Goal: Information Seeking & Learning: Compare options

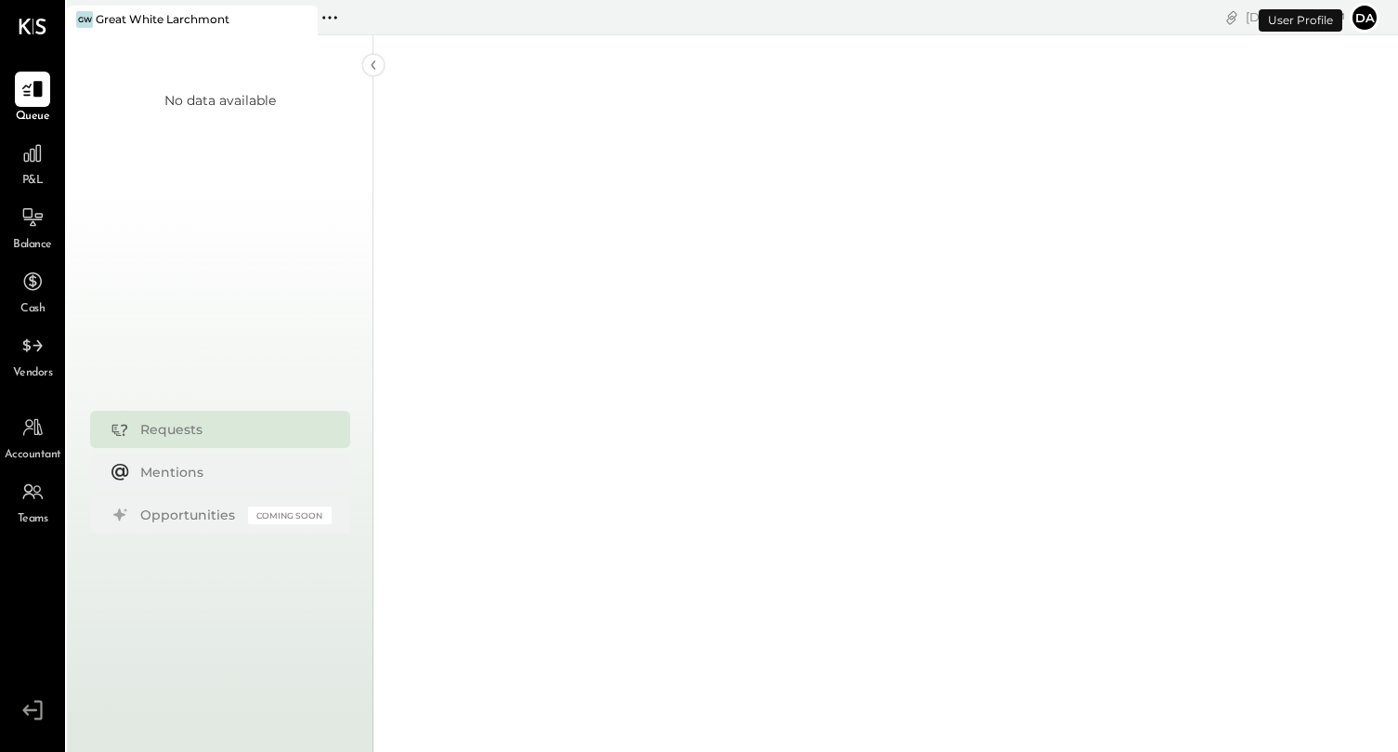
click at [39, 175] on span "P&L" at bounding box center [32, 181] width 21 height 17
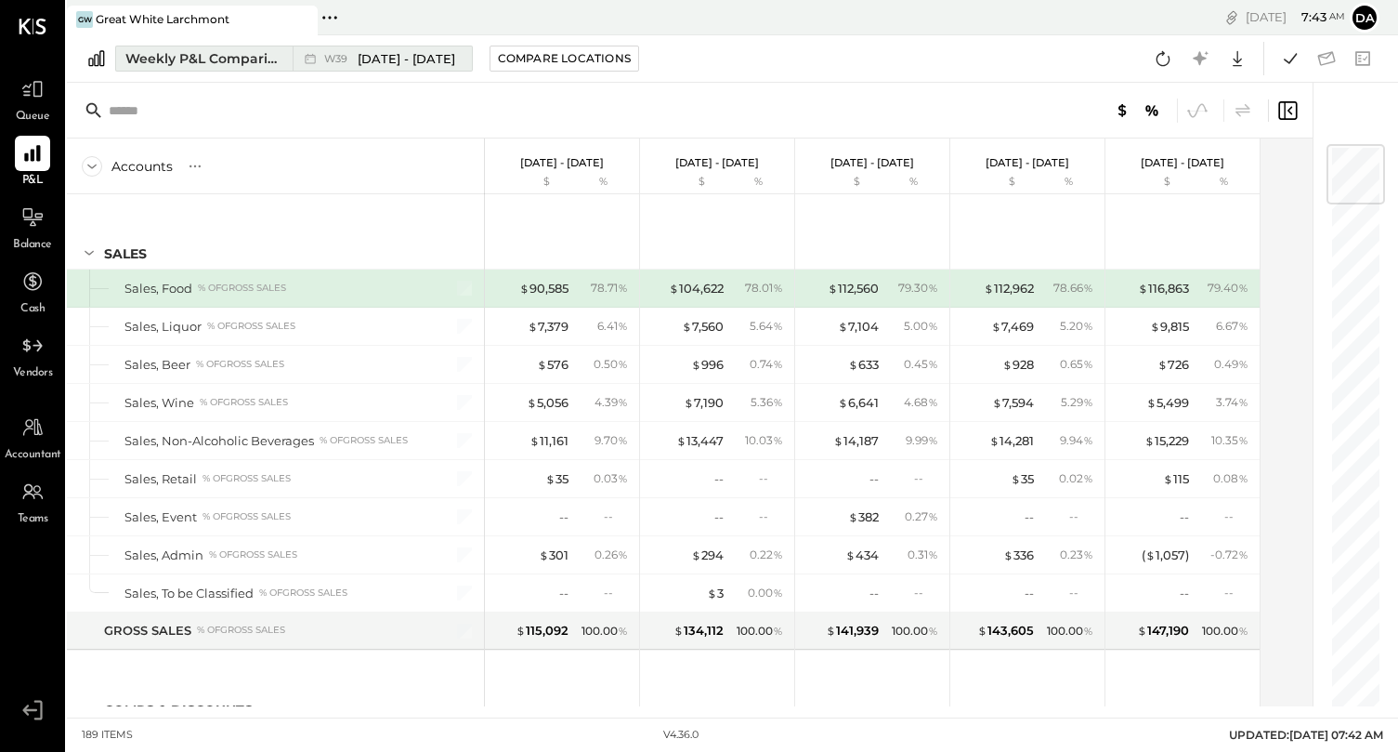
click at [377, 57] on span "[DATE] - [DATE]" at bounding box center [407, 59] width 98 height 18
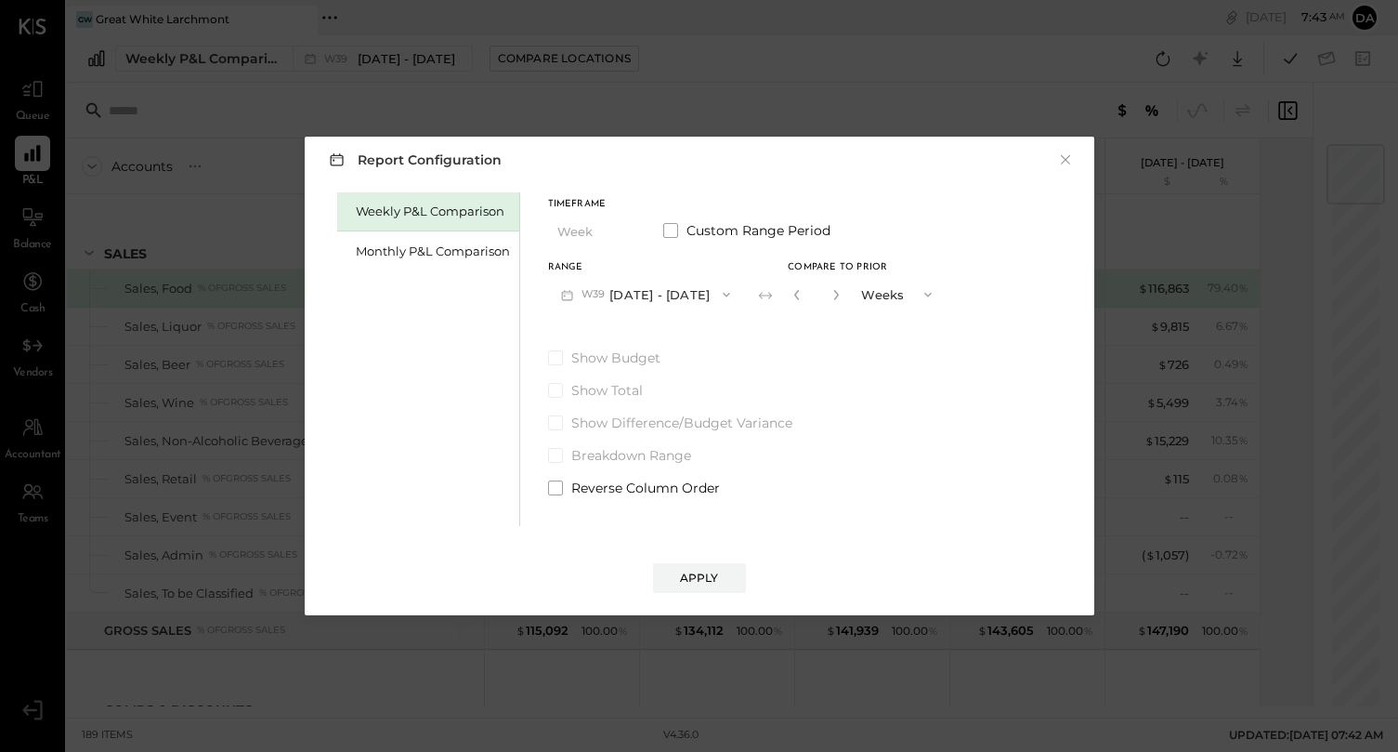
click at [629, 291] on button "W39 [DATE] - [DATE]" at bounding box center [646, 294] width 196 height 34
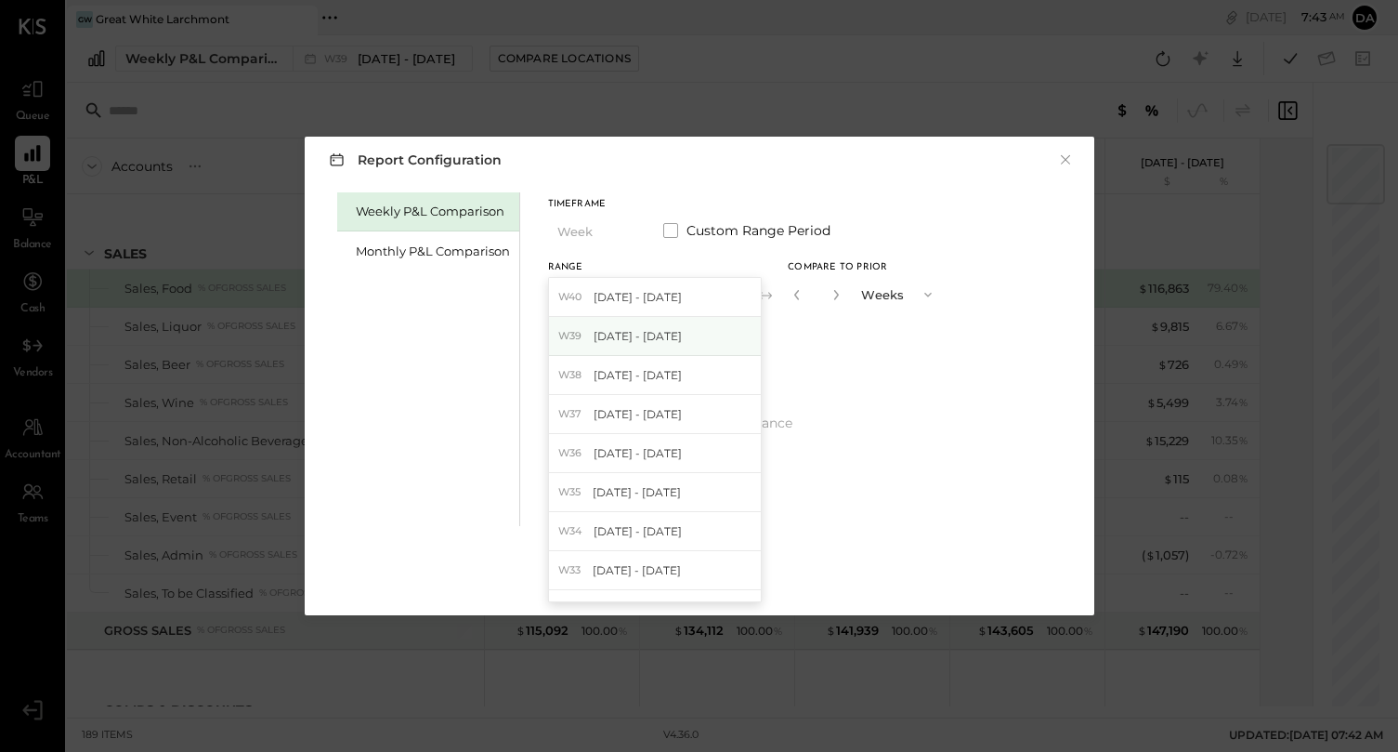
click at [638, 339] on span "[DATE] - [DATE]" at bounding box center [638, 336] width 88 height 16
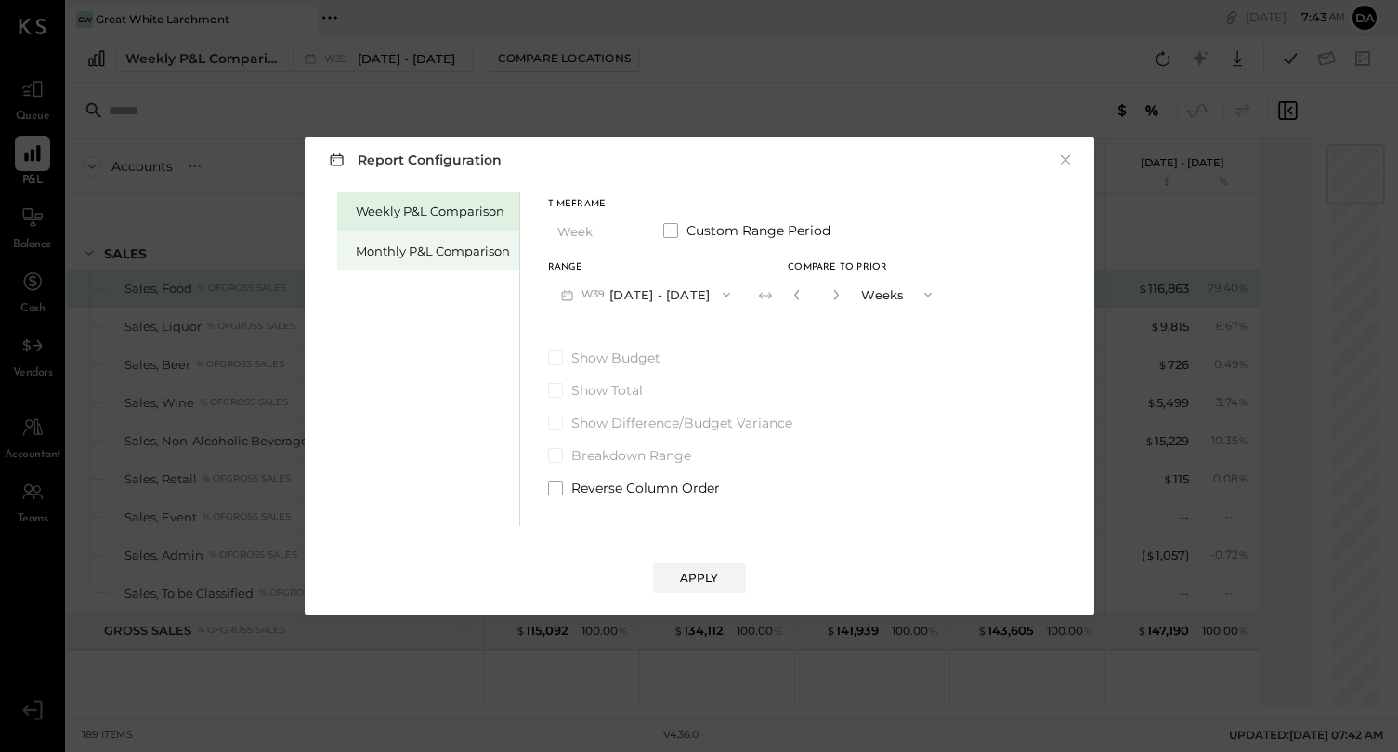
click at [458, 259] on div "Monthly P&L Comparison" at bounding box center [428, 250] width 182 height 39
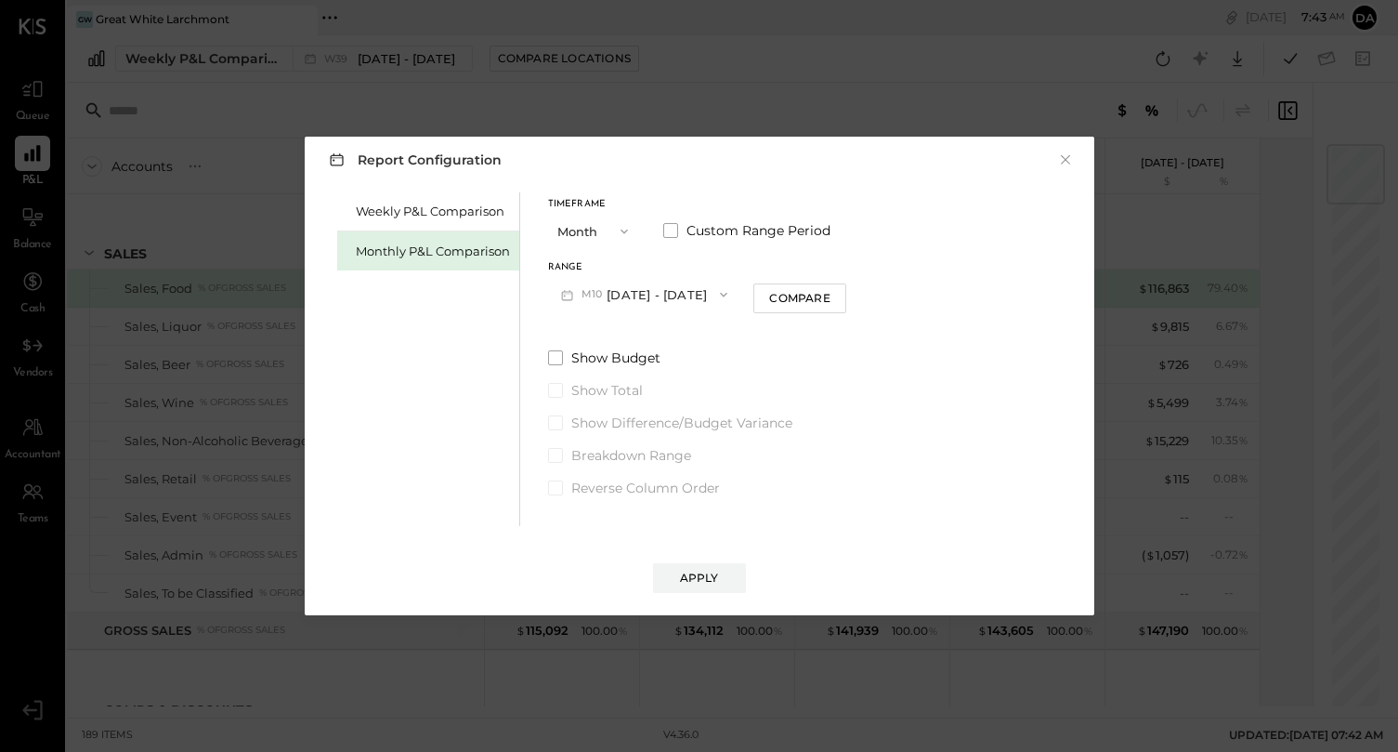
click at [607, 303] on button "M10 [DATE] - [DATE]" at bounding box center [644, 294] width 193 height 34
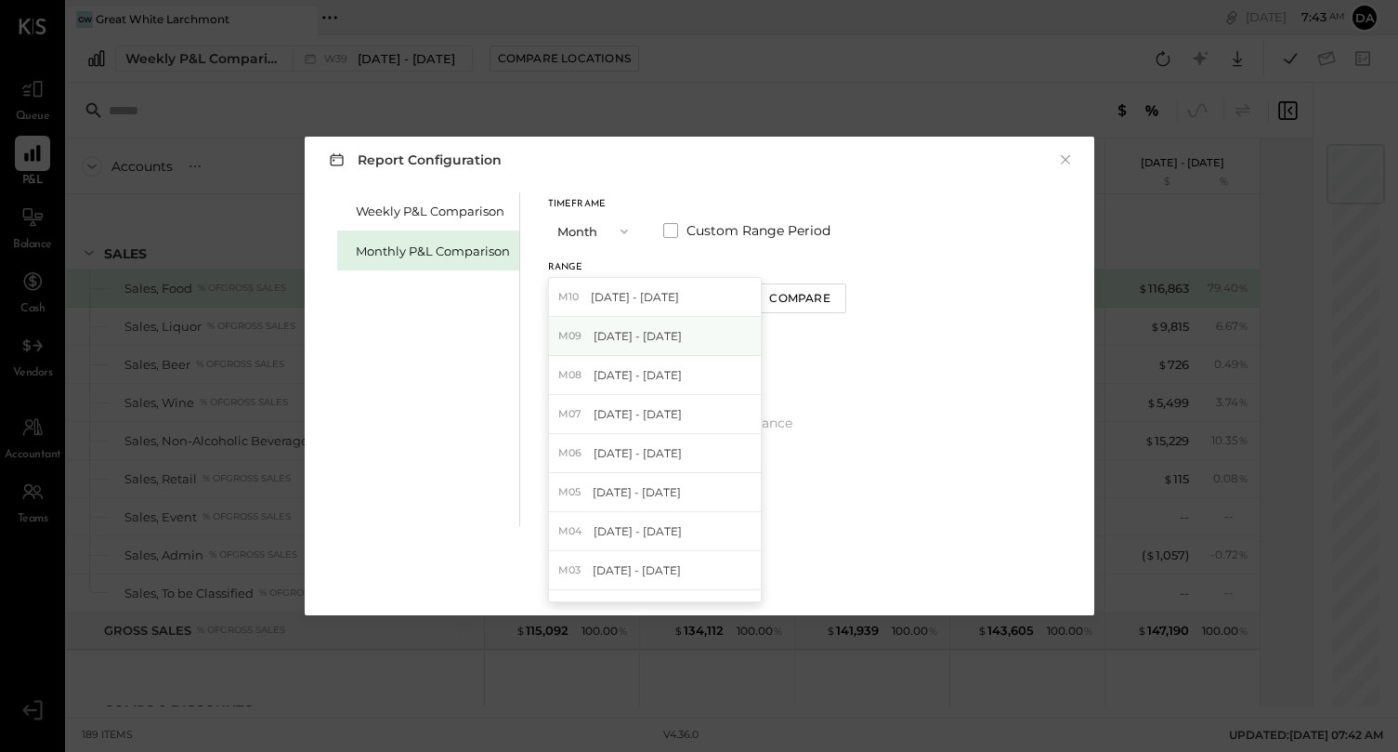
click at [622, 327] on div "M09 [DATE] - [DATE]" at bounding box center [655, 336] width 212 height 39
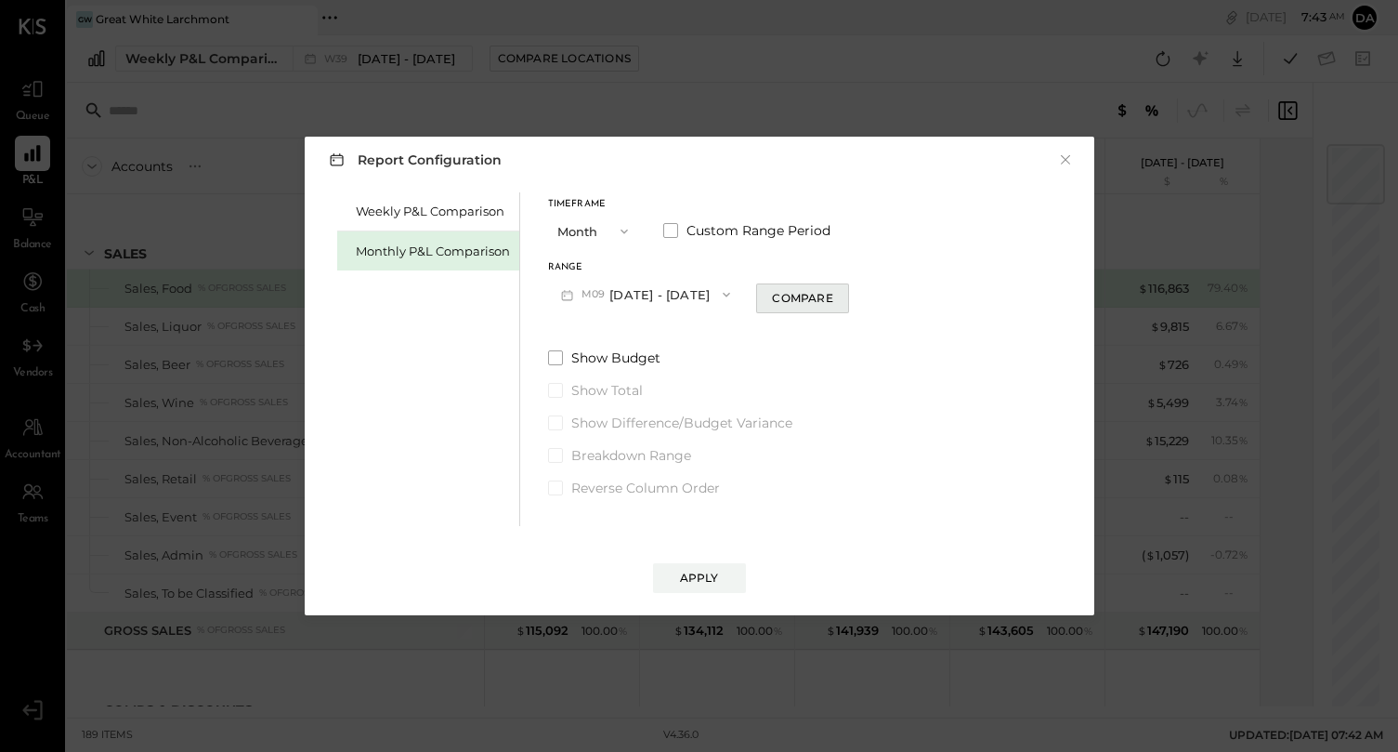
click at [788, 299] on div "Compare" at bounding box center [802, 298] width 60 height 16
click at [831, 293] on icon "button" at bounding box center [836, 294] width 11 height 11
type input "*"
click at [821, 306] on input "*" at bounding box center [817, 294] width 24 height 31
click at [706, 573] on div "Apply" at bounding box center [699, 577] width 39 height 16
